Goal: Information Seeking & Learning: Learn about a topic

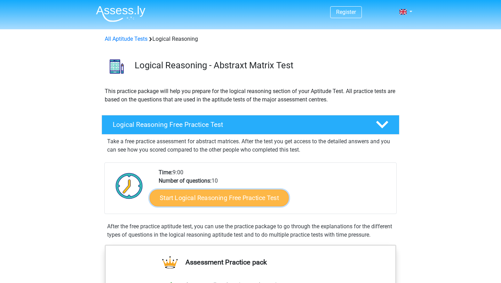
click at [178, 197] on link "Start Logical Reasoning Free Practice Test" at bounding box center [219, 197] width 139 height 17
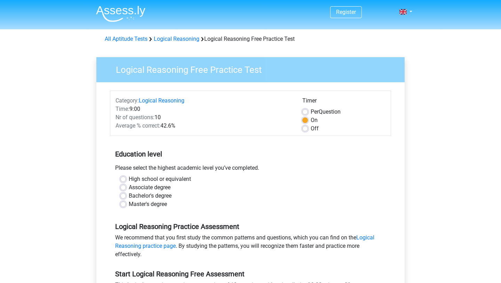
click at [149, 204] on label "Master's degree" at bounding box center [148, 204] width 38 height 8
click at [126, 204] on input "Master's degree" at bounding box center [123, 203] width 6 height 7
radio input "true"
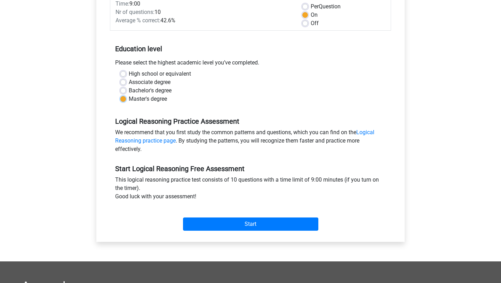
scroll to position [109, 0]
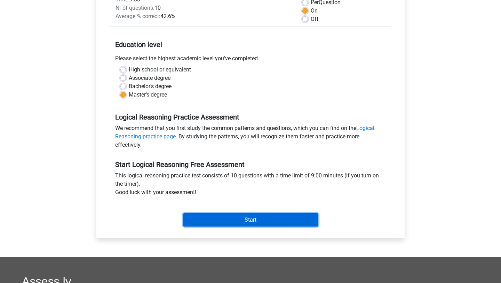
click at [211, 223] on input "Start" at bounding box center [250, 219] width 135 height 13
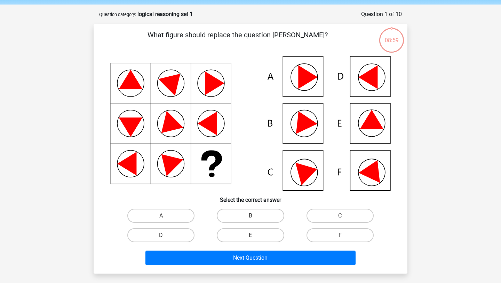
scroll to position [26, 0]
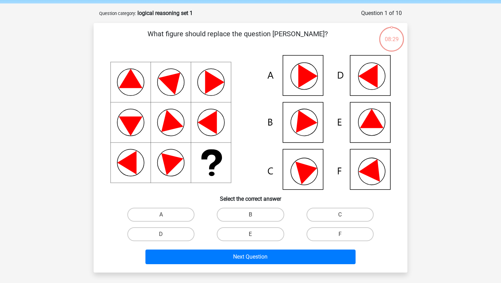
click at [308, 166] on icon at bounding box center [308, 170] width 25 height 28
click at [337, 220] on label "C" at bounding box center [340, 214] width 67 height 14
click at [340, 219] on input "C" at bounding box center [342, 216] width 5 height 5
radio input "true"
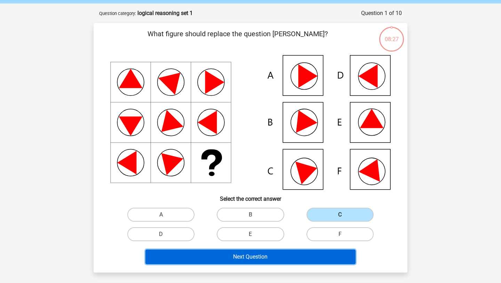
click at [275, 260] on button "Next Question" at bounding box center [250, 256] width 211 height 15
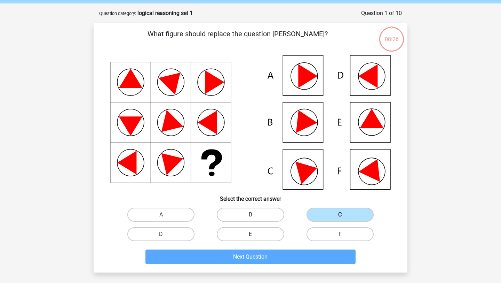
scroll to position [35, 0]
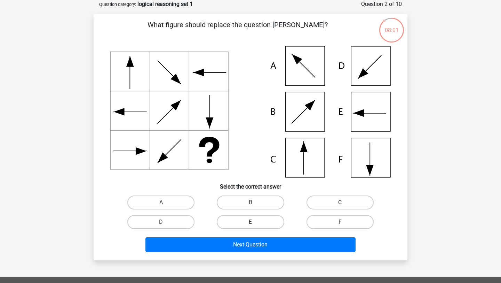
click at [322, 202] on label "C" at bounding box center [340, 202] width 67 height 14
click at [340, 202] on input "C" at bounding box center [342, 204] width 5 height 5
radio input "true"
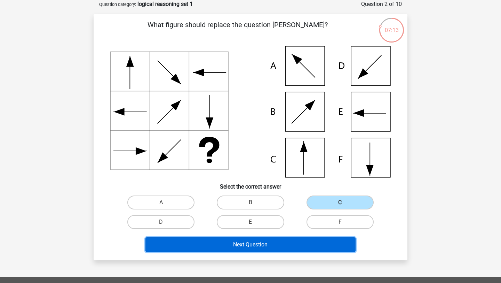
click at [246, 247] on button "Next Question" at bounding box center [250, 244] width 211 height 15
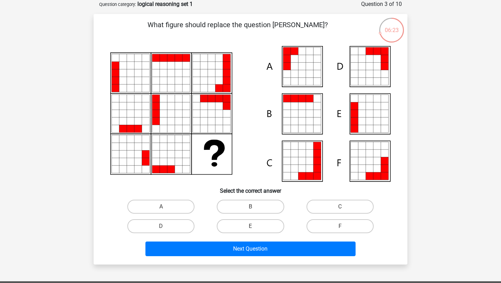
click at [368, 113] on icon at bounding box center [370, 114] width 8 height 8
click at [254, 229] on input "E" at bounding box center [253, 228] width 5 height 5
radio input "true"
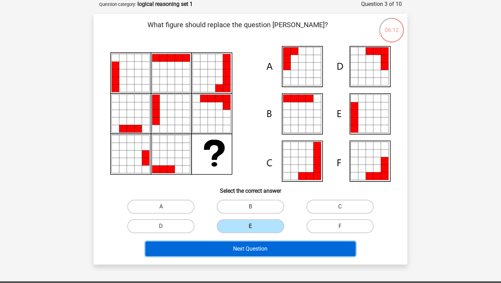
click at [254, 251] on button "Next Question" at bounding box center [250, 248] width 211 height 15
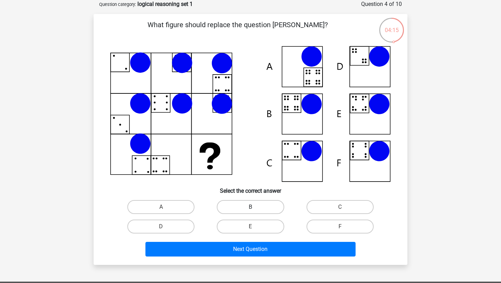
click at [269, 206] on label "B" at bounding box center [250, 207] width 67 height 14
click at [255, 207] on input "B" at bounding box center [253, 209] width 5 height 5
radio input "true"
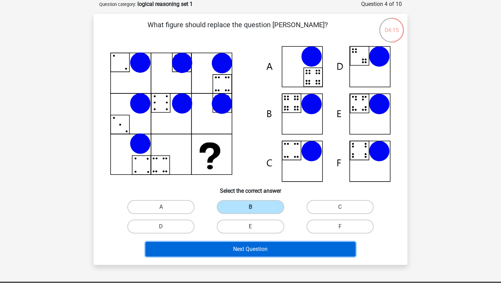
click at [265, 250] on button "Next Question" at bounding box center [250, 249] width 211 height 15
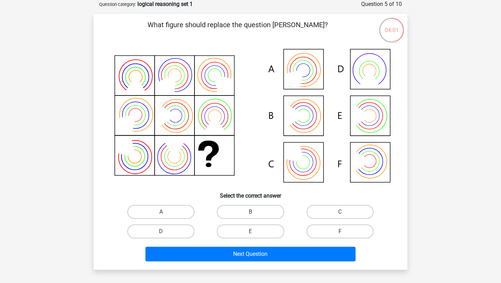
click at [306, 70] on icon at bounding box center [250, 116] width 281 height 141
click at [180, 213] on label "A" at bounding box center [160, 212] width 67 height 14
click at [166, 213] on input "A" at bounding box center [163, 214] width 5 height 5
radio input "true"
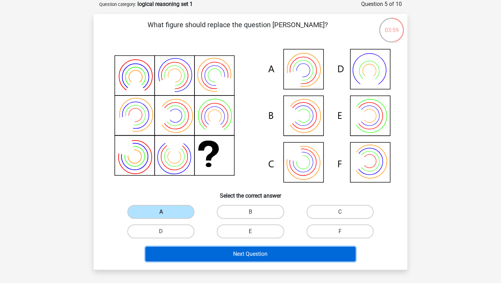
click at [202, 255] on button "Next Question" at bounding box center [250, 253] width 211 height 15
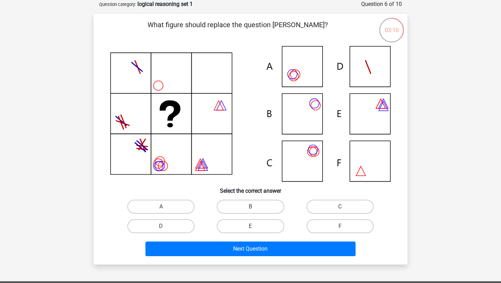
click at [317, 152] on icon at bounding box center [312, 151] width 9 height 9
click at [323, 206] on label "C" at bounding box center [340, 206] width 67 height 14
click at [340, 206] on input "C" at bounding box center [342, 208] width 5 height 5
radio input "true"
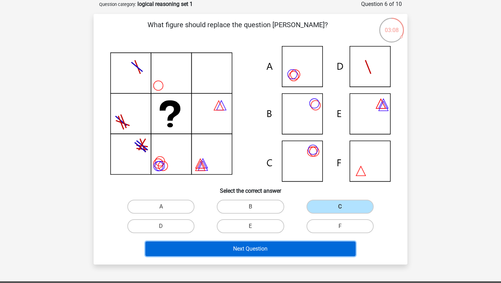
click at [291, 249] on button "Next Question" at bounding box center [250, 248] width 211 height 15
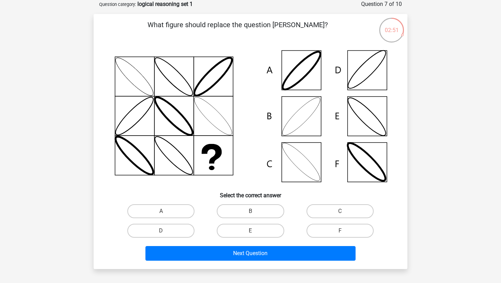
click at [373, 82] on icon at bounding box center [250, 116] width 281 height 140
click at [175, 235] on label "D" at bounding box center [160, 230] width 67 height 14
click at [166, 235] on input "D" at bounding box center [163, 232] width 5 height 5
radio input "true"
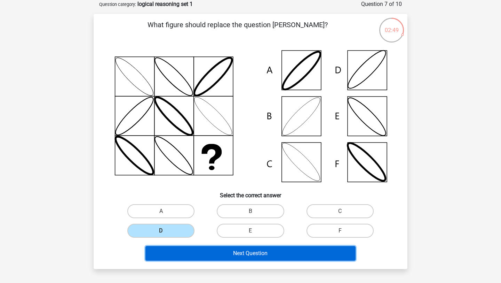
click at [184, 251] on button "Next Question" at bounding box center [250, 253] width 211 height 15
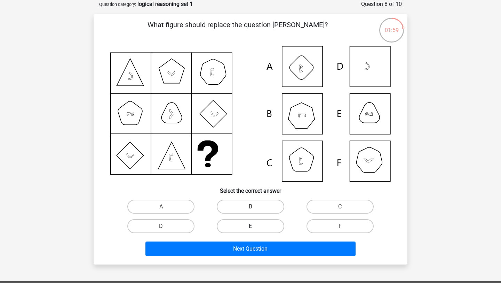
click at [258, 228] on label "E" at bounding box center [250, 226] width 67 height 14
click at [255, 228] on input "E" at bounding box center [253, 228] width 5 height 5
radio input "true"
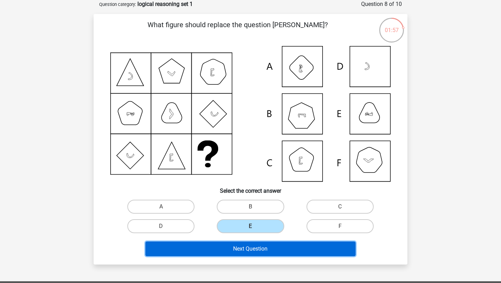
click at [253, 249] on button "Next Question" at bounding box center [250, 248] width 211 height 15
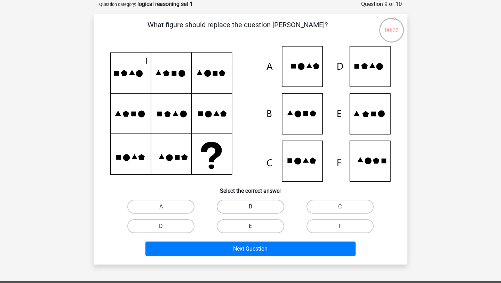
click at [252, 227] on input "E" at bounding box center [253, 228] width 5 height 5
radio input "true"
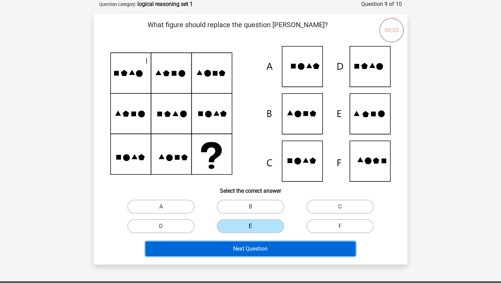
click at [244, 249] on button "Next Question" at bounding box center [250, 248] width 211 height 15
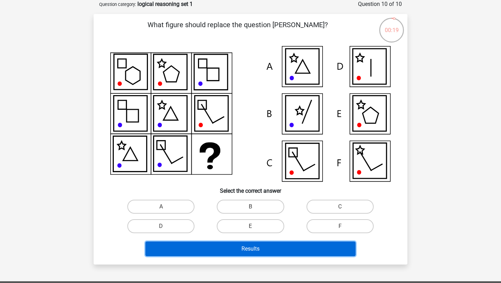
click at [249, 244] on button "Results" at bounding box center [250, 248] width 211 height 15
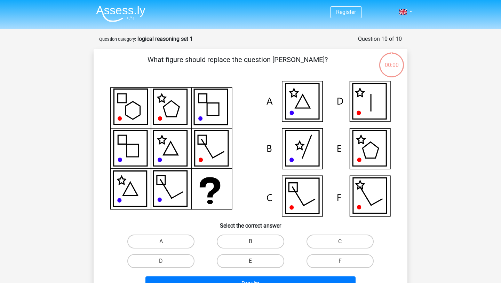
scroll to position [35, 0]
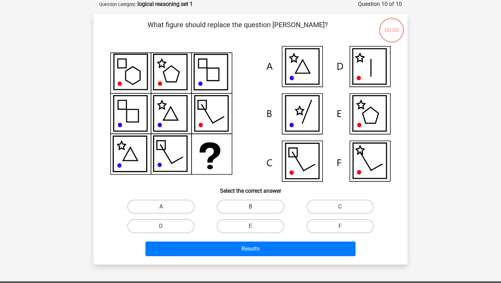
click at [242, 207] on label "B" at bounding box center [250, 206] width 67 height 14
click at [251, 207] on input "B" at bounding box center [253, 208] width 5 height 5
radio input "true"
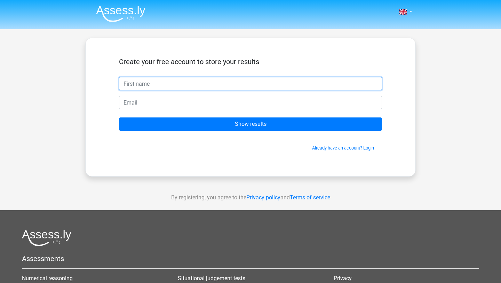
click at [182, 86] on input "text" at bounding box center [250, 83] width 263 height 13
type input "z"
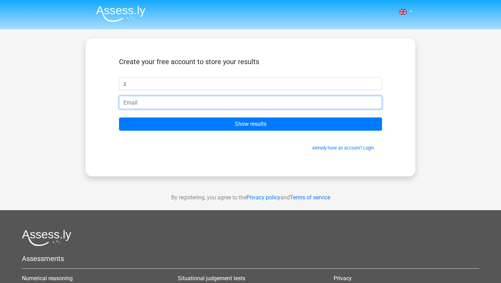
click at [168, 104] on input "email" at bounding box center [250, 102] width 263 height 13
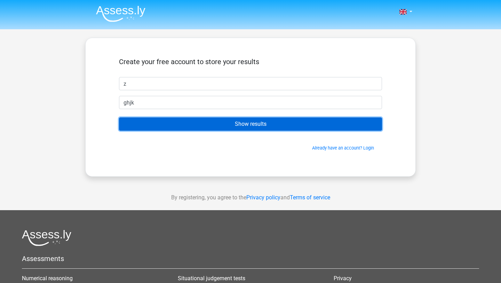
click at [179, 124] on input "Show results" at bounding box center [250, 123] width 263 height 13
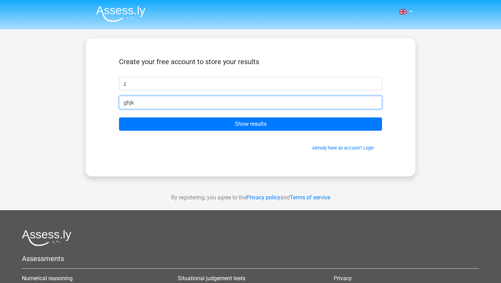
click at [173, 105] on input "ghjk" at bounding box center [250, 102] width 263 height 13
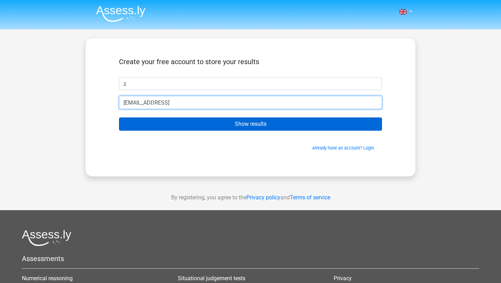
type input "[EMAIL_ADDRESS]"
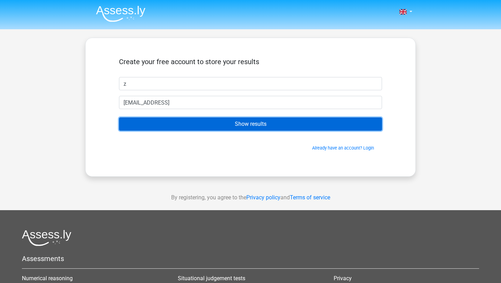
click at [182, 123] on input "Show results" at bounding box center [250, 123] width 263 height 13
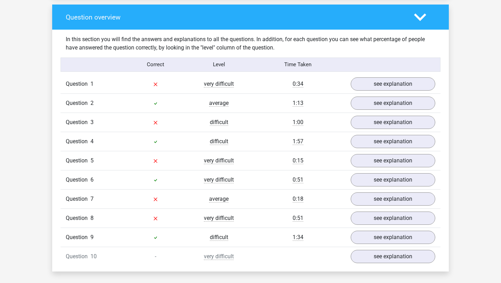
scroll to position [513, 0]
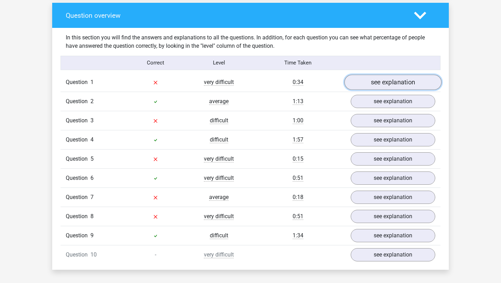
click at [374, 83] on link "see explanation" at bounding box center [393, 81] width 97 height 15
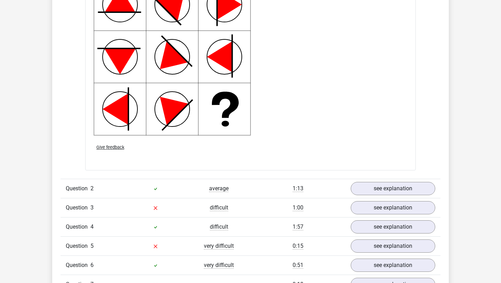
scroll to position [904, 0]
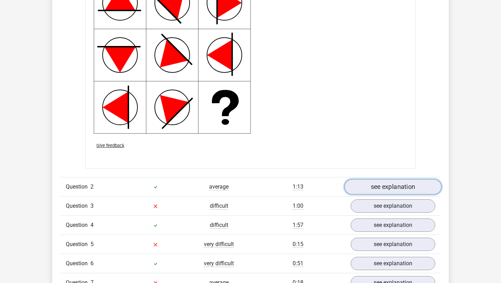
click at [366, 189] on link "see explanation" at bounding box center [393, 186] width 97 height 15
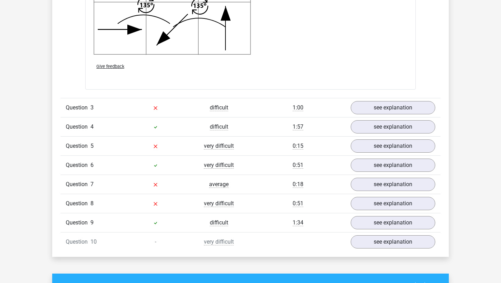
scroll to position [1454, 0]
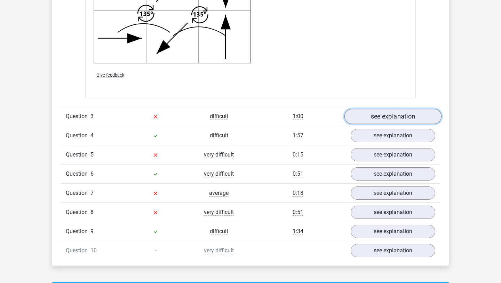
click at [359, 115] on link "see explanation" at bounding box center [393, 116] width 97 height 15
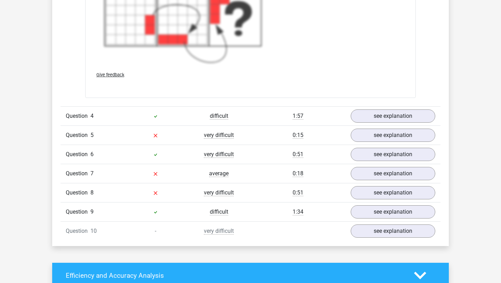
scroll to position [2004, 0]
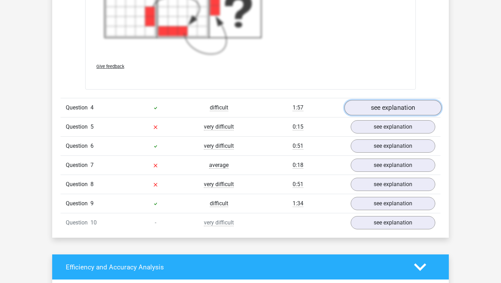
click at [383, 112] on link "see explanation" at bounding box center [393, 107] width 97 height 15
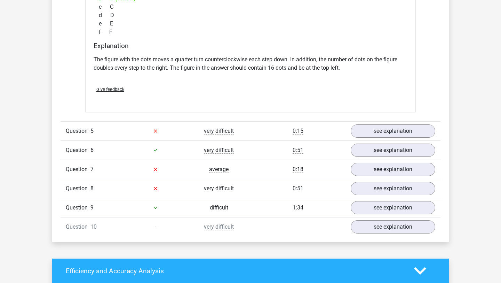
scroll to position [2320, 0]
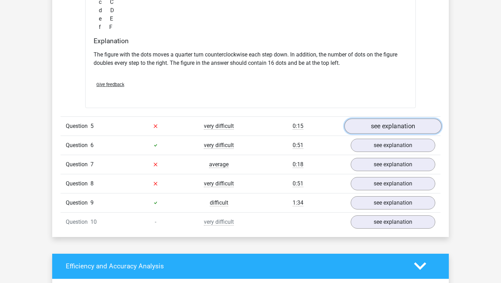
click at [364, 124] on link "see explanation" at bounding box center [393, 125] width 97 height 15
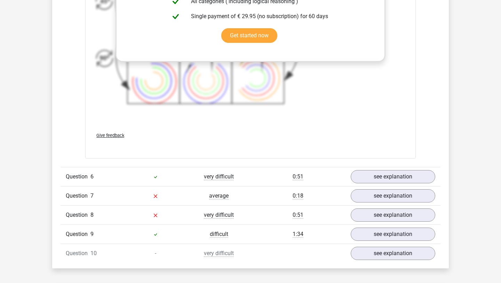
scroll to position [2818, 0]
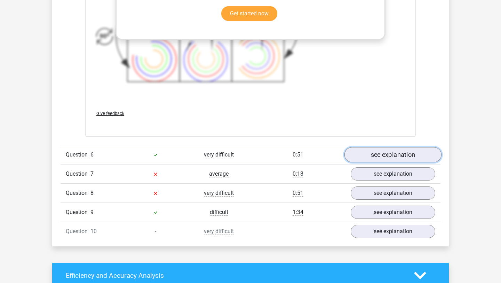
click at [364, 159] on link "see explanation" at bounding box center [393, 154] width 97 height 15
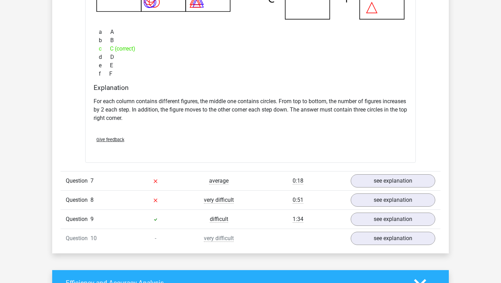
scroll to position [3142, 0]
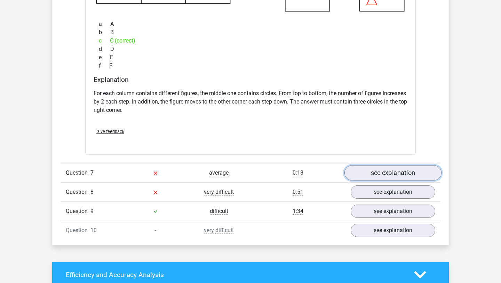
click at [372, 172] on link "see explanation" at bounding box center [393, 172] width 97 height 15
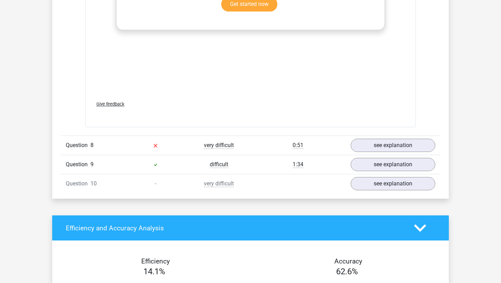
scroll to position [3715, 0]
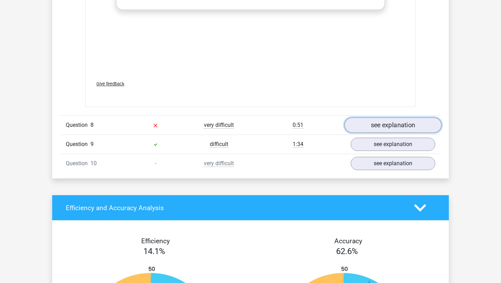
click at [373, 126] on link "see explanation" at bounding box center [393, 124] width 97 height 15
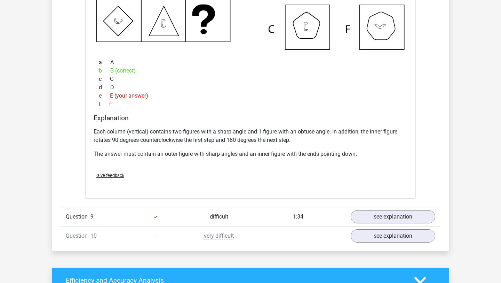
scroll to position [3973, 0]
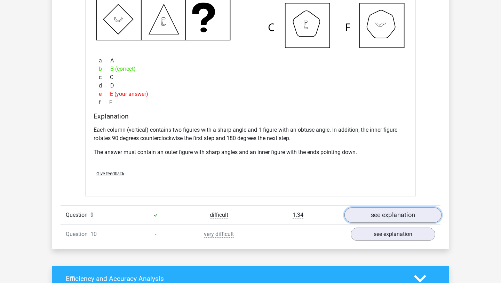
click at [382, 214] on link "see explanation" at bounding box center [393, 214] width 97 height 15
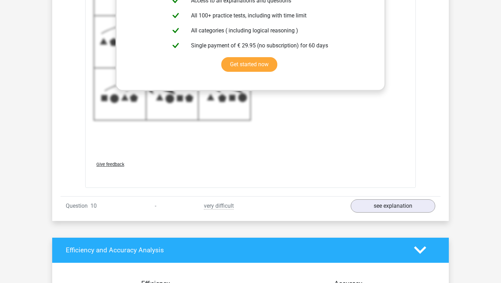
scroll to position [4516, 0]
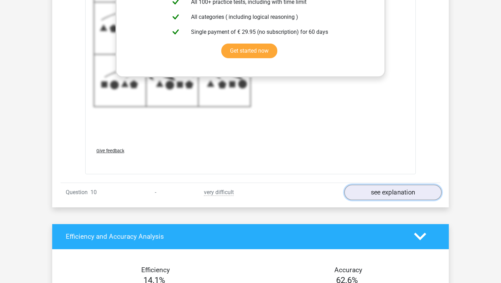
click at [367, 189] on link "see explanation" at bounding box center [393, 191] width 97 height 15
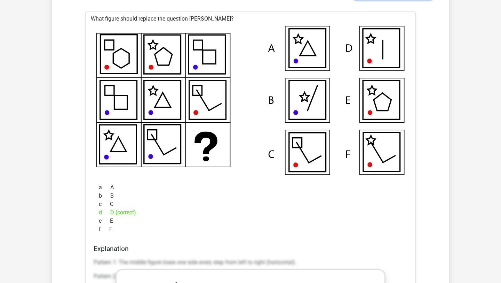
scroll to position [4712, 0]
